Goal: Task Accomplishment & Management: Manage account settings

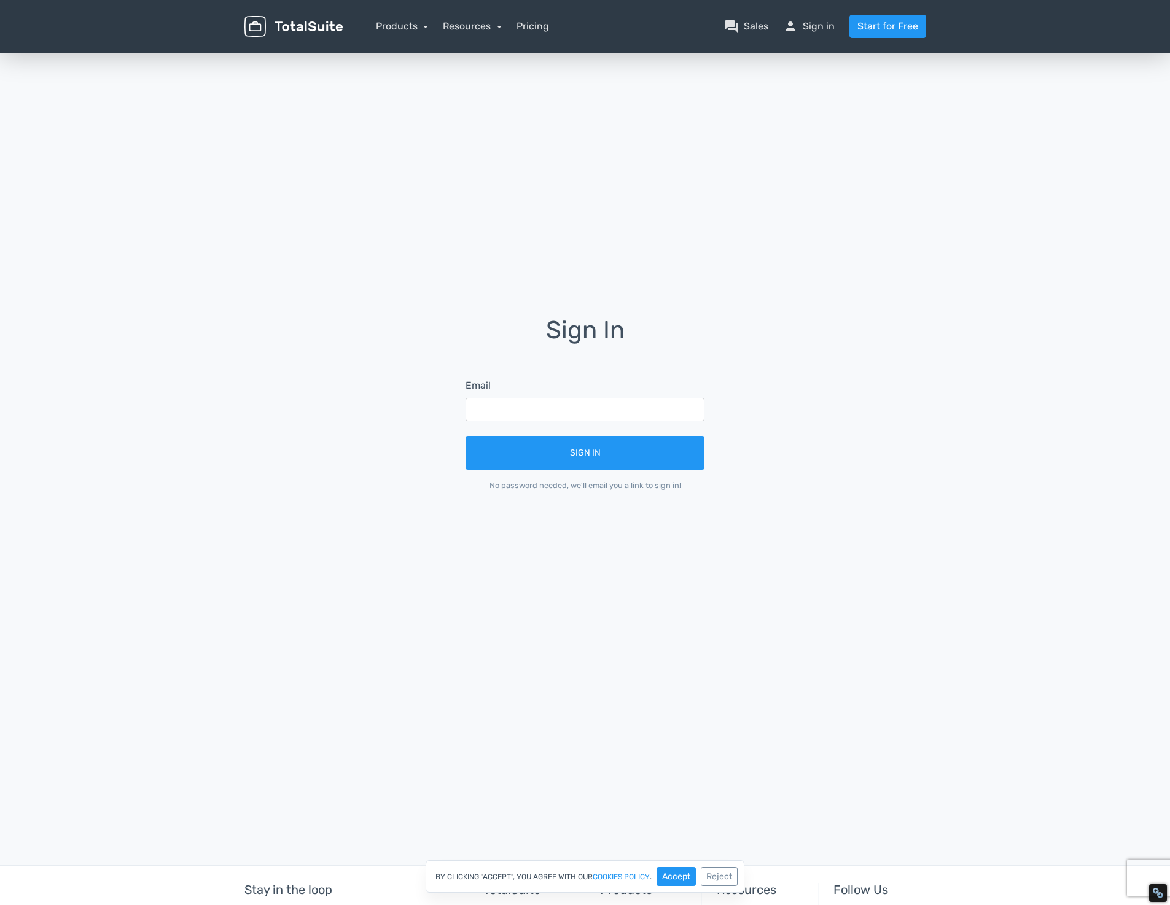
click at [584, 394] on div "Email" at bounding box center [584, 399] width 239 height 43
click at [570, 409] on input "text" at bounding box center [584, 409] width 239 height 23
click at [673, 409] on input "text" at bounding box center [584, 409] width 239 height 23
click at [620, 405] on input "text" at bounding box center [584, 409] width 239 height 23
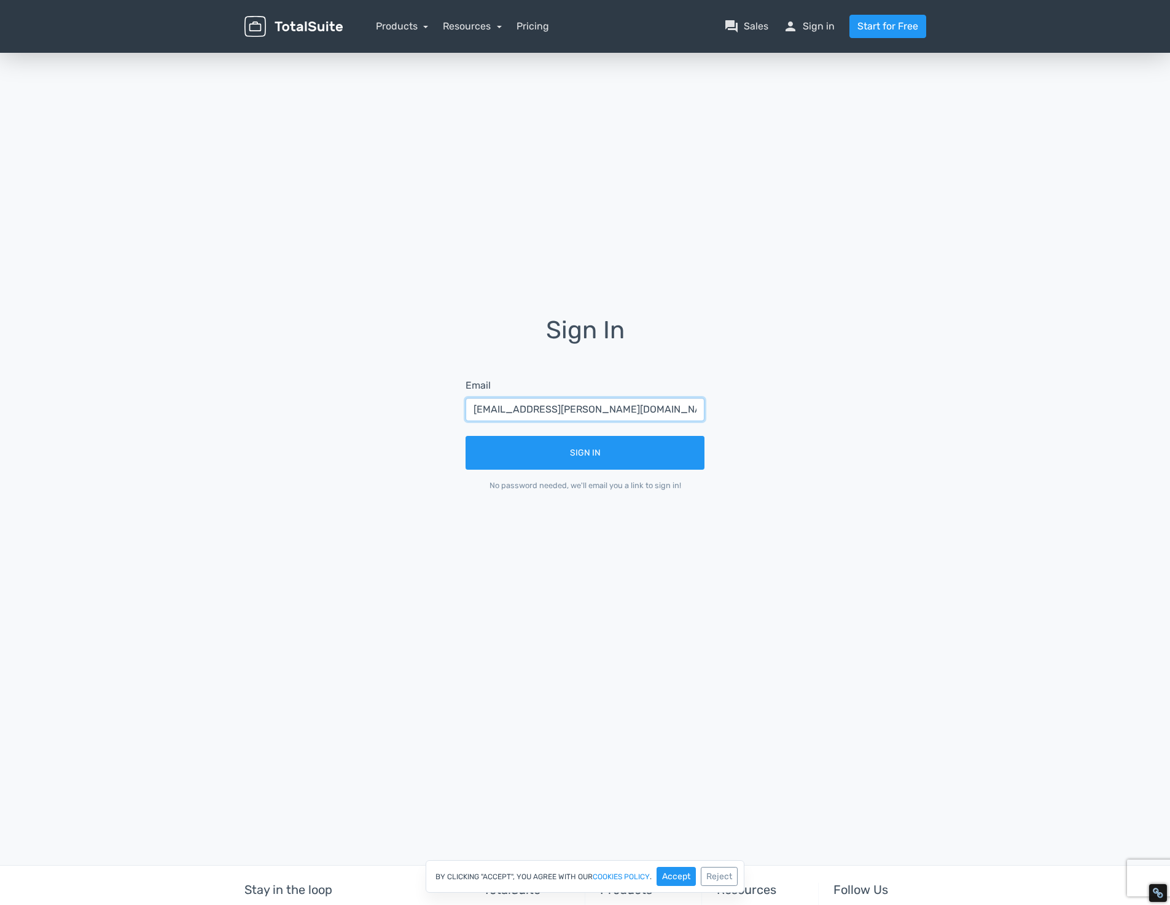
type input "me.havelka@gmail.com"
click at [465, 436] on button "Sign In" at bounding box center [584, 453] width 239 height 34
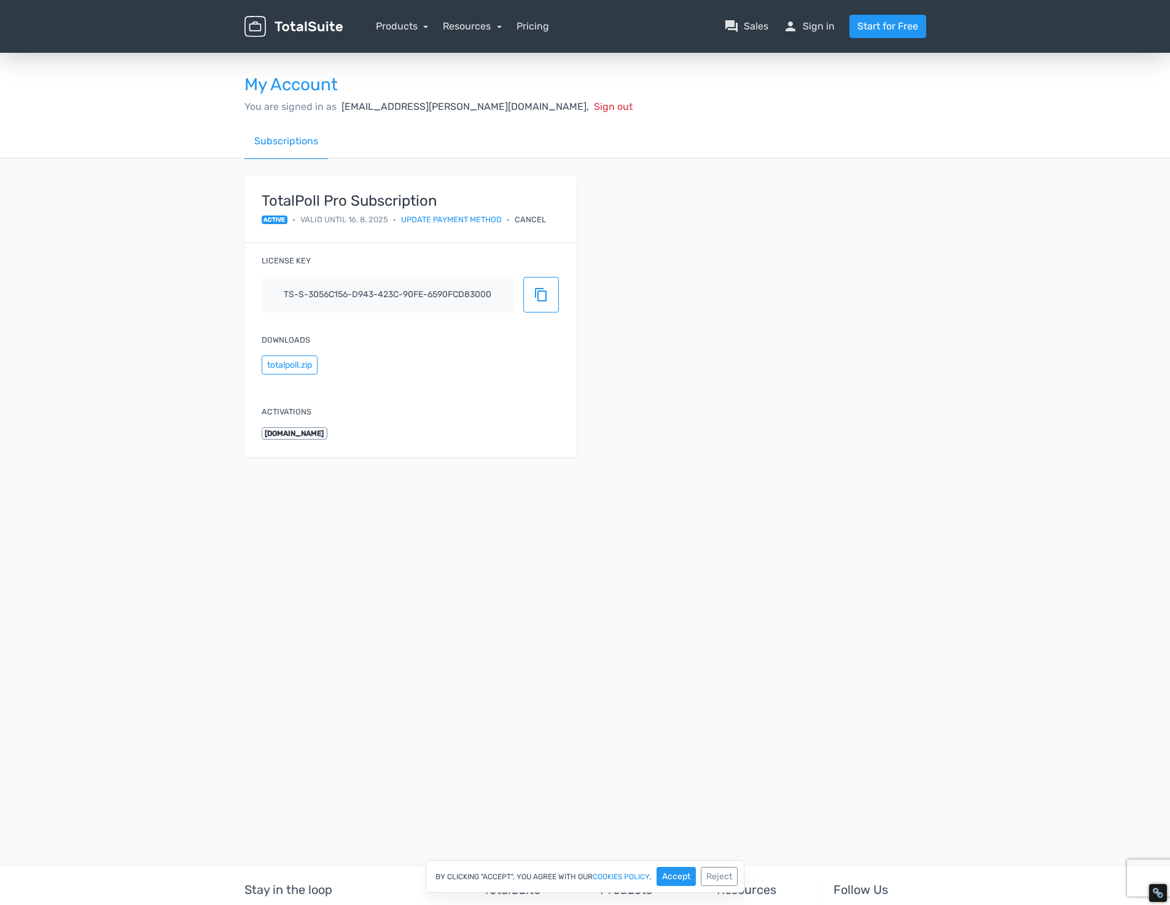
click at [316, 437] on span "[DOMAIN_NAME]" at bounding box center [295, 433] width 66 height 12
click at [528, 220] on div "Cancel" at bounding box center [529, 220] width 31 height 12
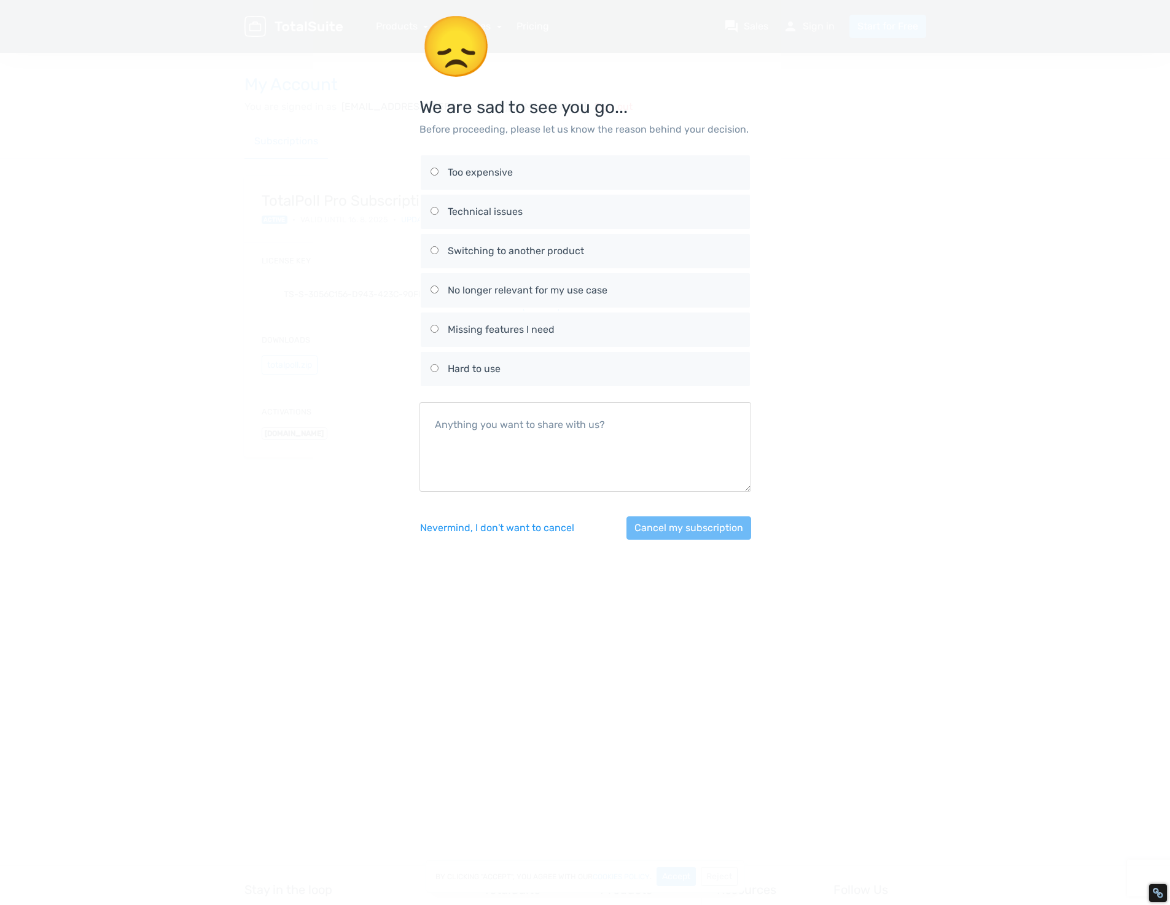
click at [511, 182] on label "Too expensive" at bounding box center [584, 172] width 309 height 34
click at [438, 176] on input "Too expensive" at bounding box center [434, 172] width 8 height 8
radio input "true"
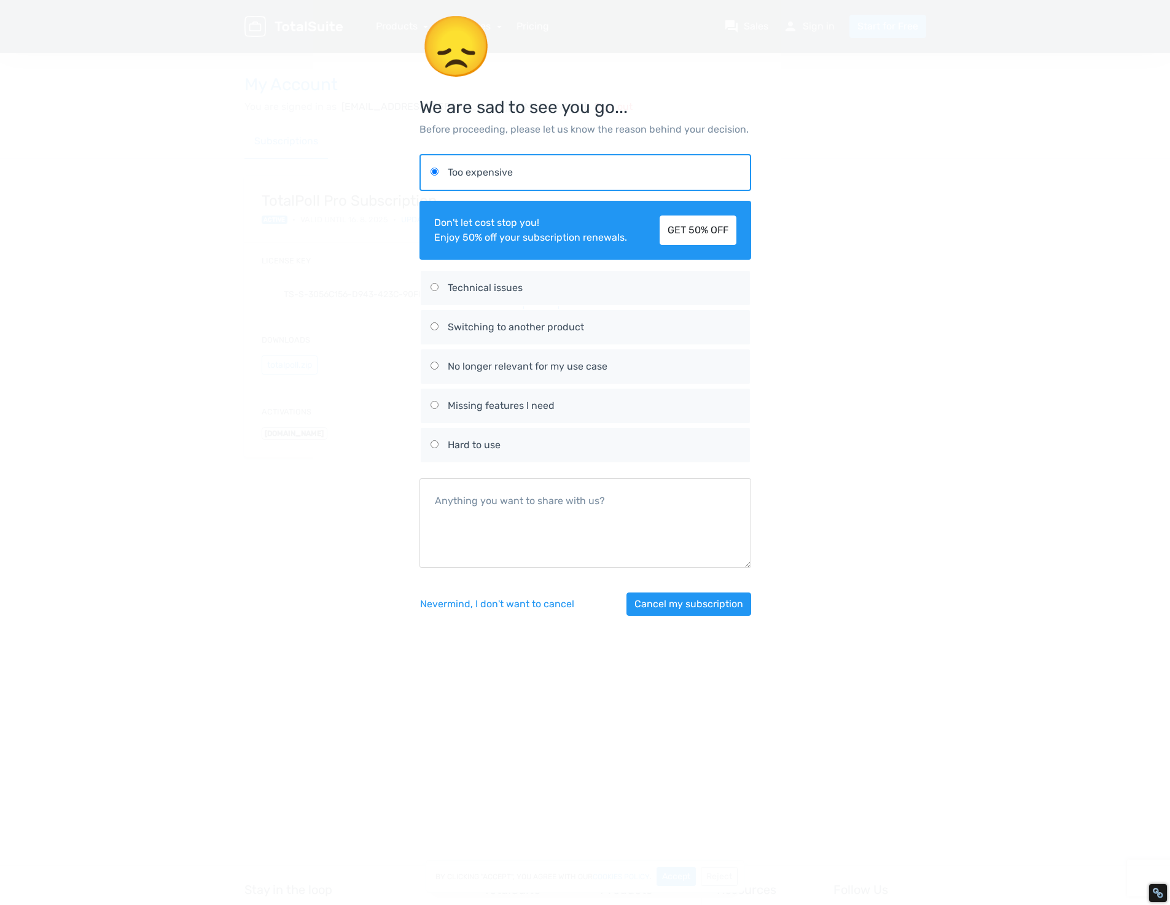
click at [678, 617] on div "Nevermind, I don't want to [PERSON_NAME] my subscription" at bounding box center [585, 604] width 332 height 53
click at [690, 607] on button "Cancel my subscription" at bounding box center [688, 603] width 125 height 23
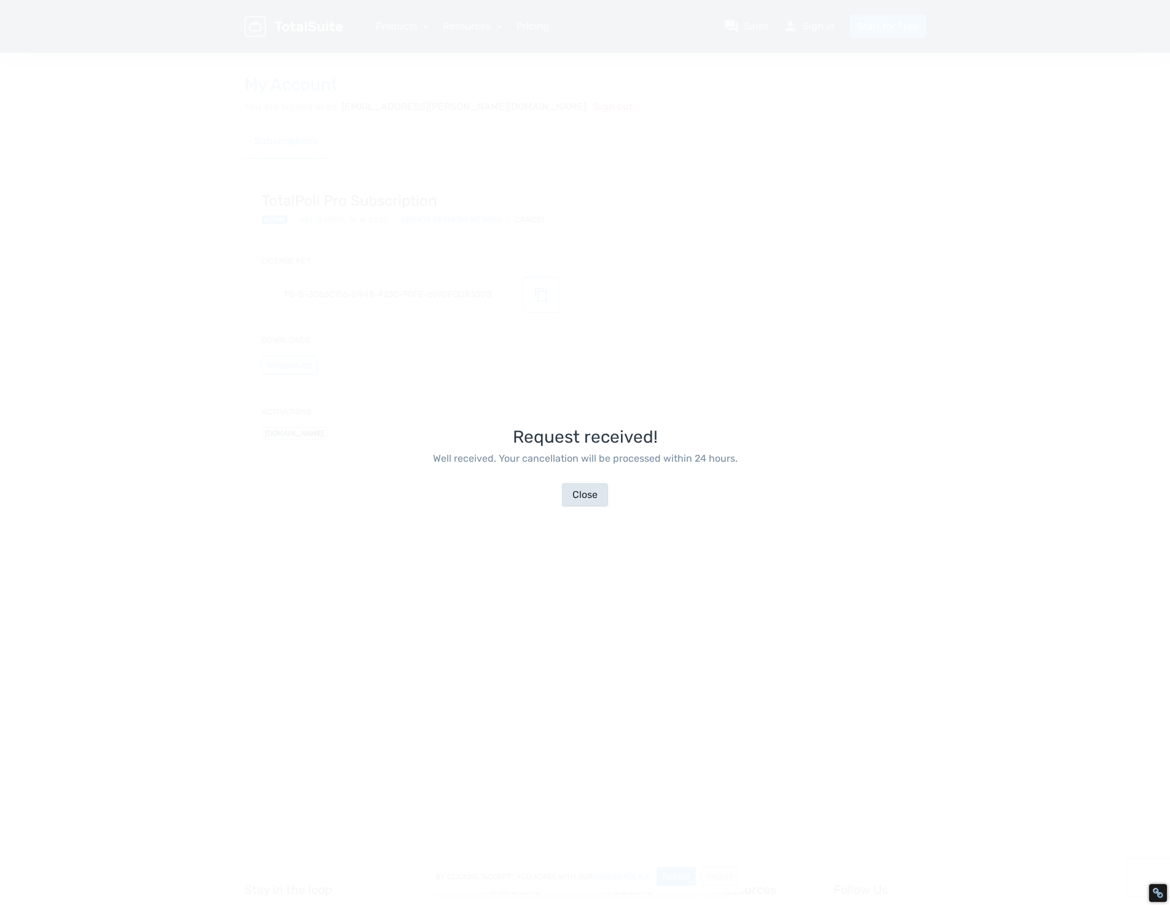
click at [587, 499] on button "Close" at bounding box center [585, 494] width 46 height 23
